Goal: Transaction & Acquisition: Purchase product/service

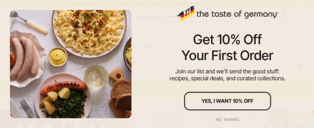
click at [222, 118] on div "No, thanks" at bounding box center [227, 120] width 23 height 4
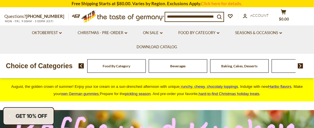
click at [232, 66] on span "Baking, Cakes, Desserts" at bounding box center [239, 66] width 36 height 4
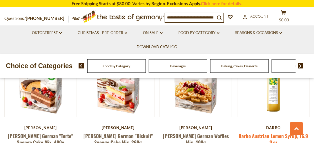
scroll to position [676, 0]
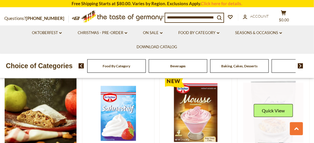
click at [301, 101] on link at bounding box center [273, 113] width 60 height 60
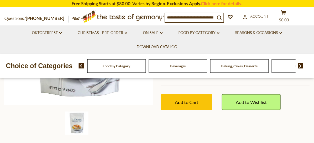
scroll to position [56, 0]
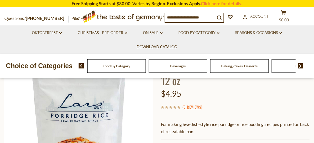
click at [146, 72] on div "Baking, Cakes, Desserts" at bounding box center [116, 66] width 59 height 14
click at [146, 70] on div "Baking, Cakes, Desserts" at bounding box center [116, 66] width 59 height 14
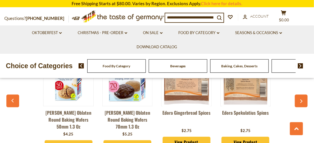
scroll to position [346, 0]
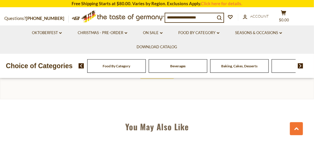
click at [111, 69] on div "Food By Category" at bounding box center [116, 66] width 59 height 14
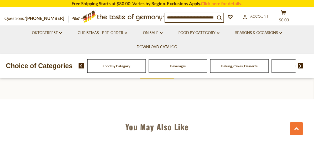
click at [111, 72] on div "Food By Category" at bounding box center [116, 66] width 59 height 14
click at [146, 71] on div "Beverages" at bounding box center [116, 66] width 59 height 14
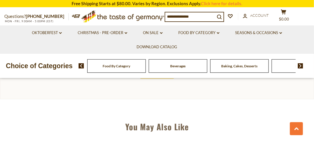
scroll to position [346, 0]
click at [230, 67] on span "Baking, Cakes, Desserts" at bounding box center [239, 66] width 36 height 4
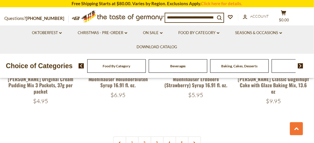
scroll to position [1294, 0]
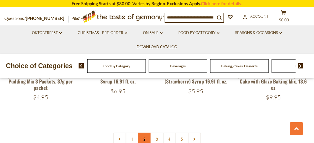
click at [142, 133] on link "2" at bounding box center [144, 139] width 13 height 13
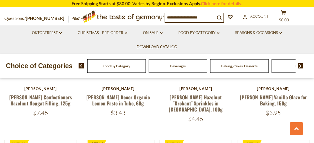
scroll to position [349, 0]
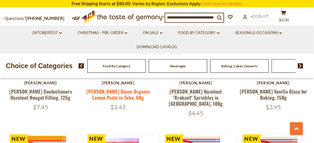
click at [120, 94] on link "Pickerd Decor Organic Lemon Paste in Tube, 60g" at bounding box center [117, 94] width 63 height 13
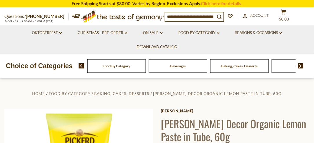
scroll to position [96, 0]
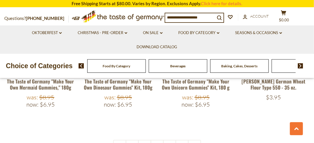
scroll to position [1299, 0]
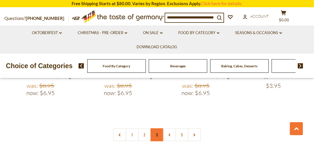
click at [153, 129] on link "3" at bounding box center [156, 135] width 13 height 13
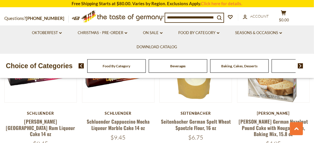
scroll to position [465, 0]
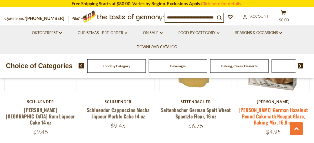
click at [278, 116] on link "[PERSON_NAME] German Hazelnut Pound Cake with Nougat Glaze, Baking Mix, 15.8 oz" at bounding box center [273, 117] width 69 height 20
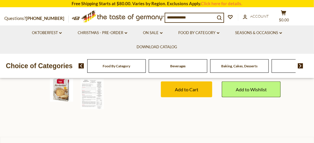
scroll to position [96, 0]
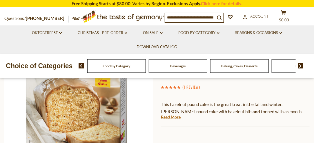
type input "*"
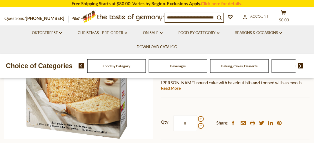
scroll to position [131, 0]
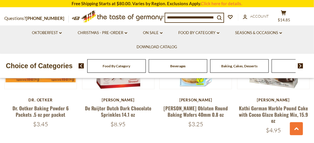
scroll to position [870, 0]
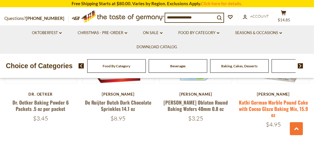
click at [284, 105] on link "Kathi German Marble Pound Cake with Cocoa Glaze Baking Mix, 15.9 oz" at bounding box center [273, 109] width 69 height 20
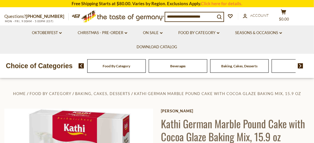
scroll to position [96, 0]
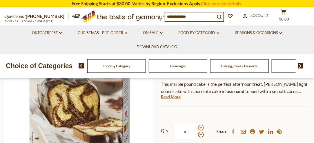
click at [200, 129] on span at bounding box center [201, 128] width 6 height 6
click at [197, 129] on input "*" at bounding box center [185, 132] width 24 height 16
click at [200, 129] on span at bounding box center [201, 128] width 6 height 6
click at [197, 129] on input "*" at bounding box center [185, 132] width 24 height 16
type input "*"
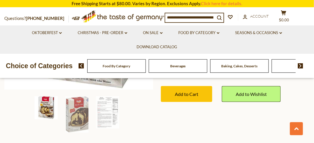
scroll to position [172, 0]
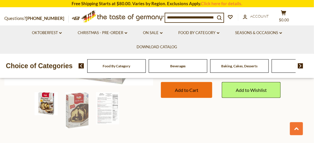
click at [194, 92] on span "Add to Cart" at bounding box center [186, 90] width 23 height 6
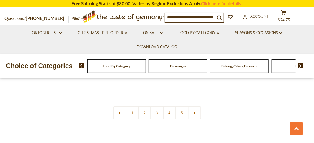
scroll to position [1336, 0]
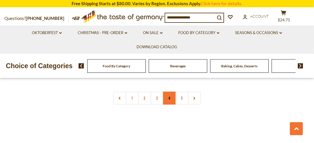
click at [169, 102] on link "4" at bounding box center [169, 98] width 13 height 13
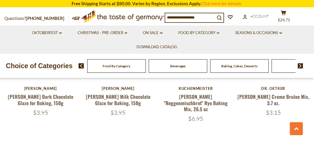
scroll to position [1293, 0]
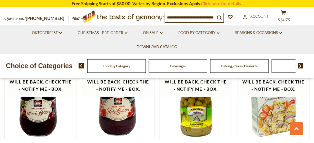
scroll to position [671, 0]
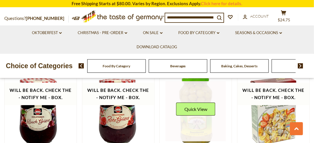
click at [196, 91] on link at bounding box center [195, 111] width 60 height 60
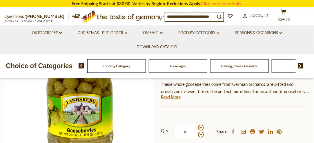
scroll to position [193, 0]
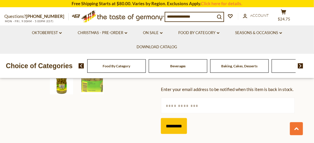
click at [173, 109] on input "text" at bounding box center [228, 106] width 134 height 16
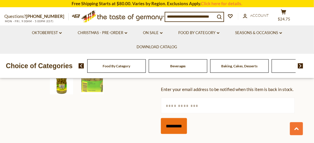
type input "**********"
click at [183, 128] on input "*********" at bounding box center [174, 126] width 26 height 16
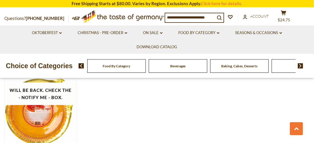
scroll to position [929, 0]
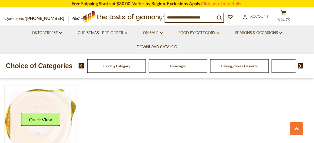
click at [34, 93] on link at bounding box center [40, 122] width 60 height 60
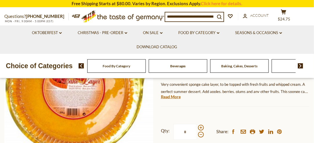
scroll to position [193, 0]
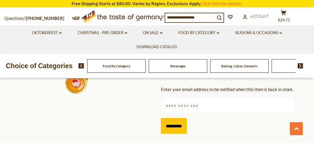
click at [178, 105] on input "text" at bounding box center [228, 106] width 134 height 16
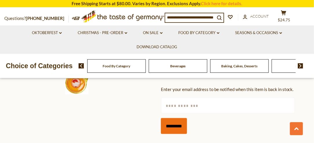
type input "**********"
click at [176, 129] on input "*********" at bounding box center [174, 126] width 26 height 16
